Goal: Task Accomplishment & Management: Manage account settings

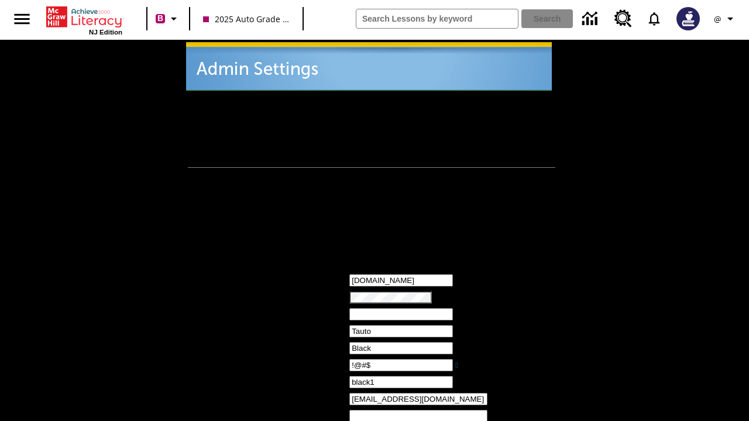
type input "!@#$"
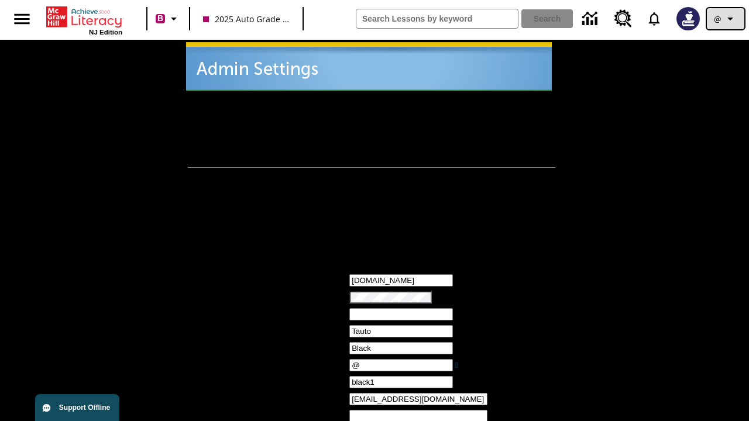
click at [726, 19] on icon "Profile/Settings" at bounding box center [730, 19] width 14 height 14
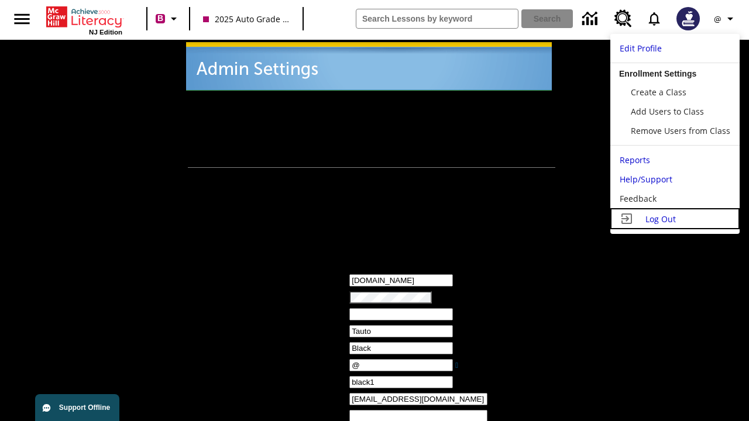
click at [675, 219] on span "Log Out" at bounding box center [660, 219] width 30 height 11
